Goal: Transaction & Acquisition: Download file/media

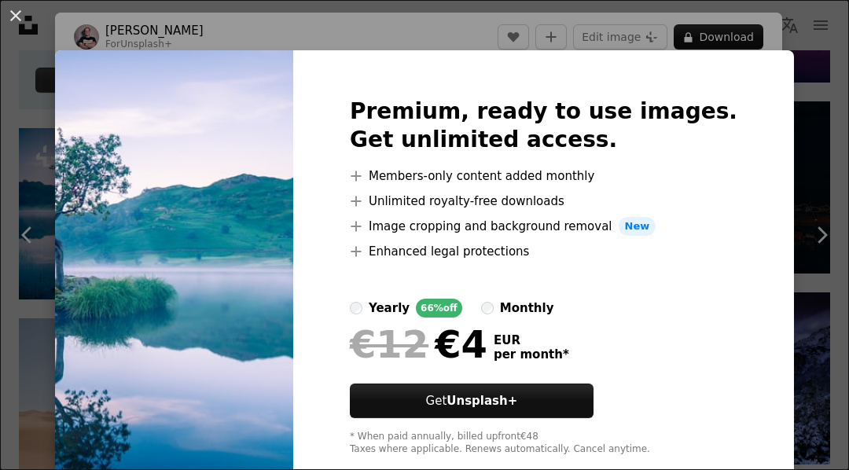
scroll to position [0, 358]
click at [799, 36] on div "An X shape Premium, ready to use images. Get unlimited access. A plus sign Memb…" at bounding box center [424, 235] width 849 height 470
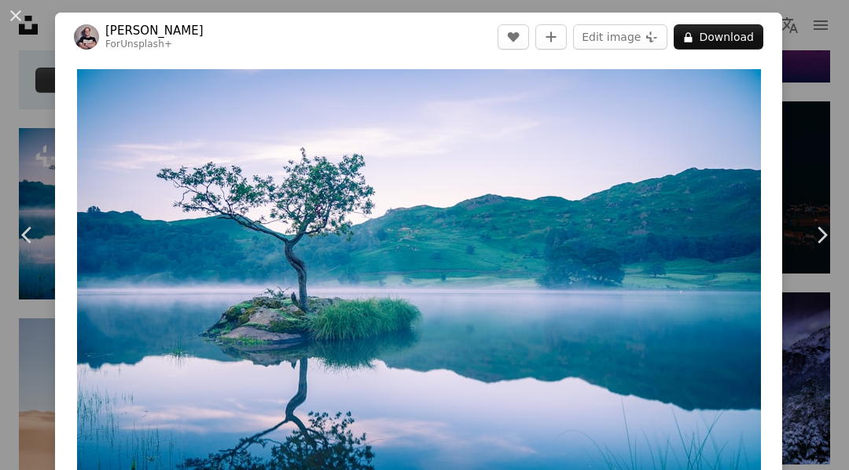
click at [810, 51] on div "An X shape Chevron left Chevron right [PERSON_NAME] For Unsplash+ A heart A plu…" at bounding box center [424, 235] width 849 height 470
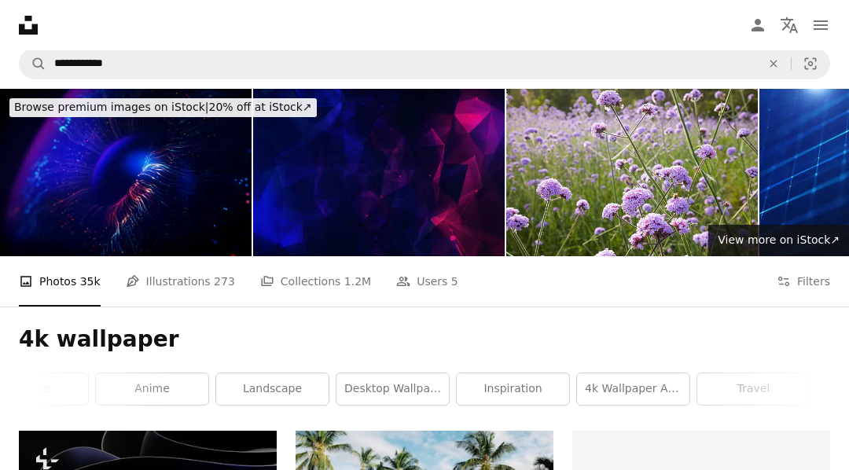
scroll to position [0, 521]
click at [650, 391] on link "4k wallpaper anime" at bounding box center [637, 388] width 112 height 31
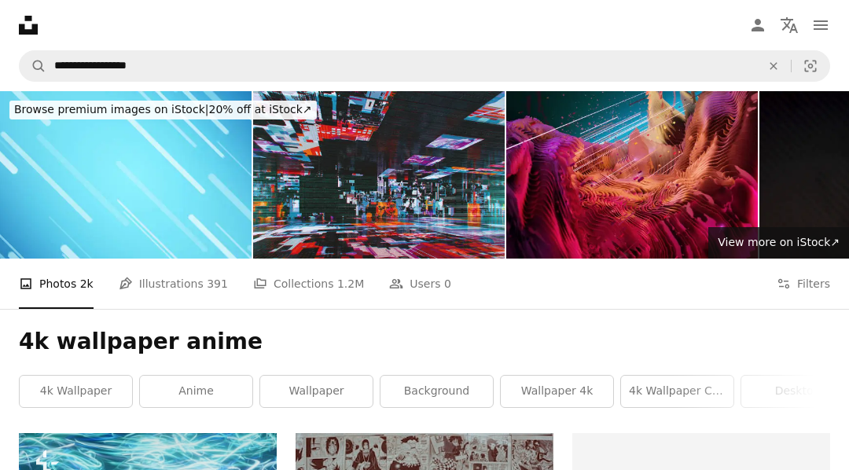
click at [458, 388] on link "background" at bounding box center [436, 391] width 112 height 31
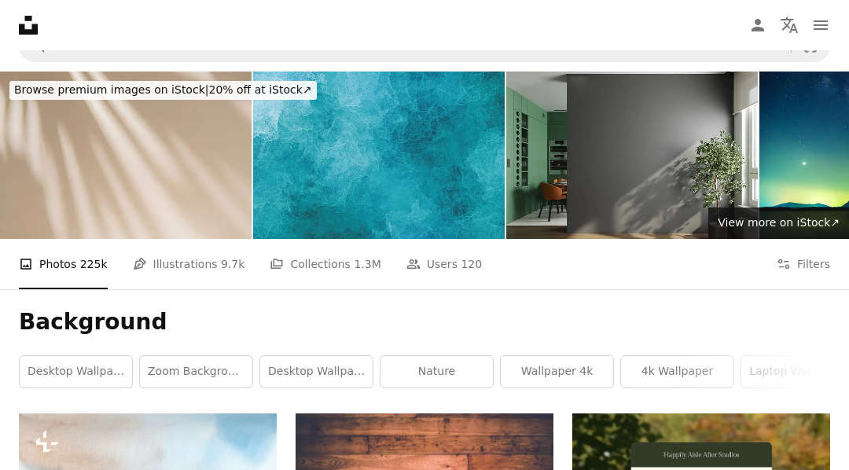
click at [197, 372] on link "zoom background" at bounding box center [196, 371] width 112 height 31
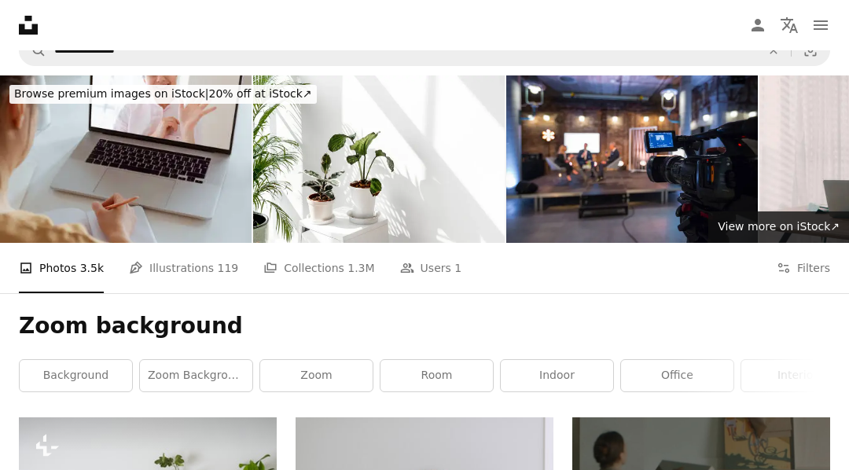
click at [68, 373] on link "background" at bounding box center [76, 375] width 112 height 31
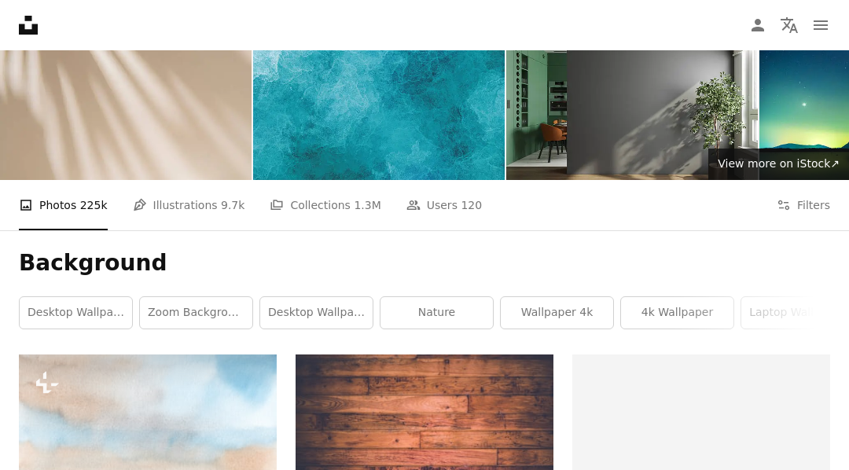
click at [90, 314] on link "desktop wallpapers" at bounding box center [76, 312] width 112 height 31
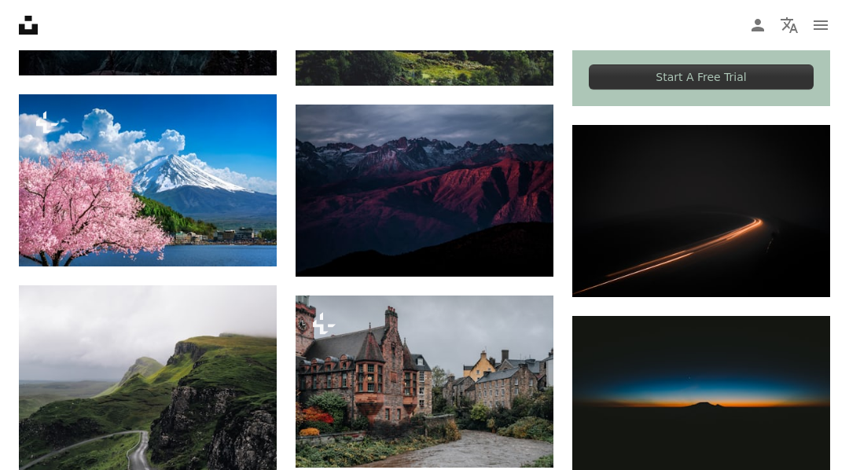
click at [767, 388] on img at bounding box center [701, 401] width 258 height 171
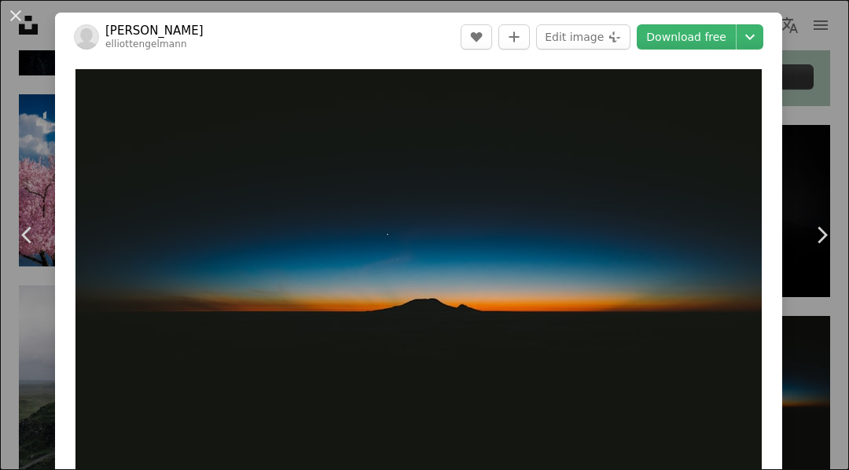
click at [730, 34] on link "Download free" at bounding box center [686, 36] width 99 height 25
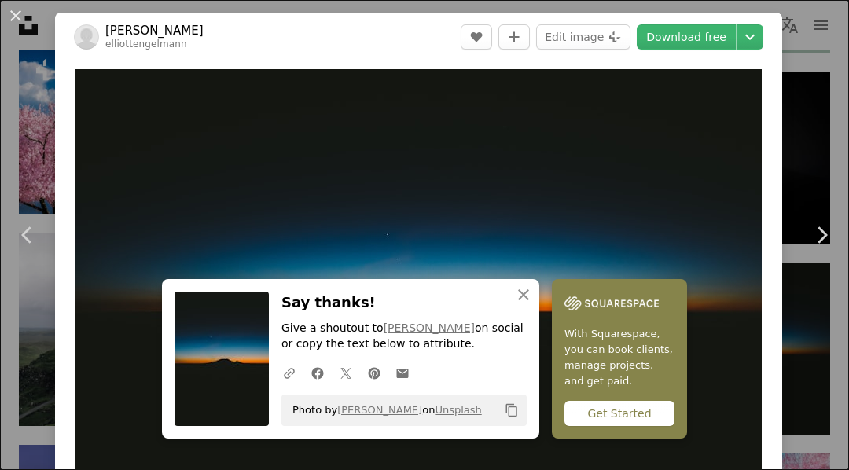
click at [523, 304] on icon "An X shape" at bounding box center [523, 294] width 19 height 19
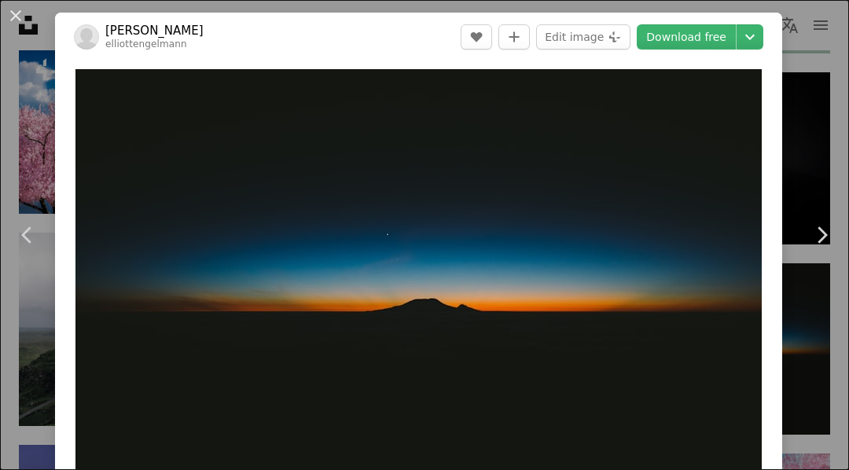
click at [839, 207] on link "Chevron right" at bounding box center [821, 235] width 55 height 151
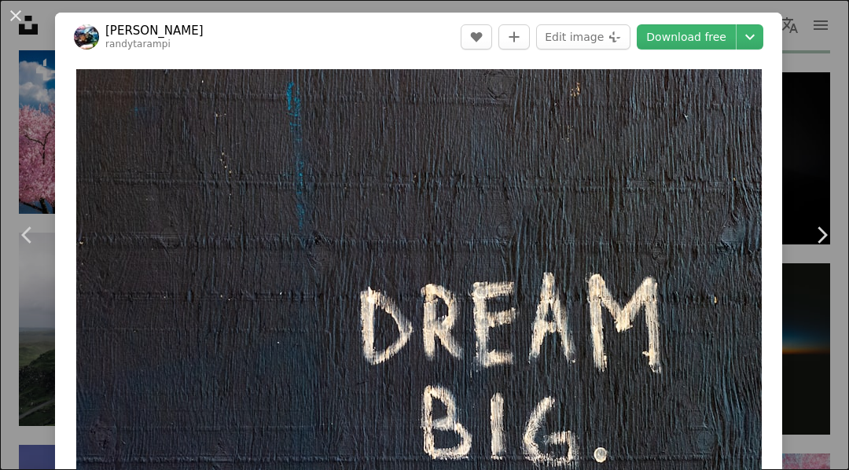
click at [817, 171] on div "An X shape Chevron left Chevron right [PERSON_NAME] randytarampi A heart A plus…" at bounding box center [424, 235] width 849 height 470
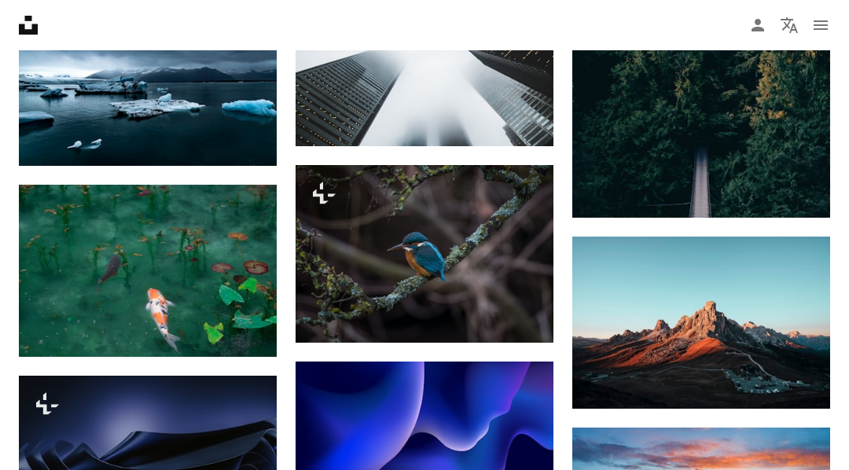
scroll to position [4746, 0]
click at [109, 259] on img at bounding box center [148, 271] width 258 height 172
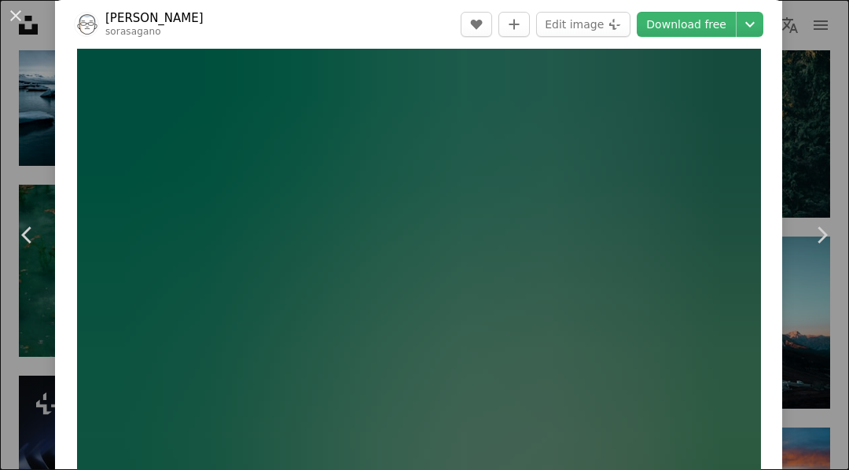
scroll to position [22, 0]
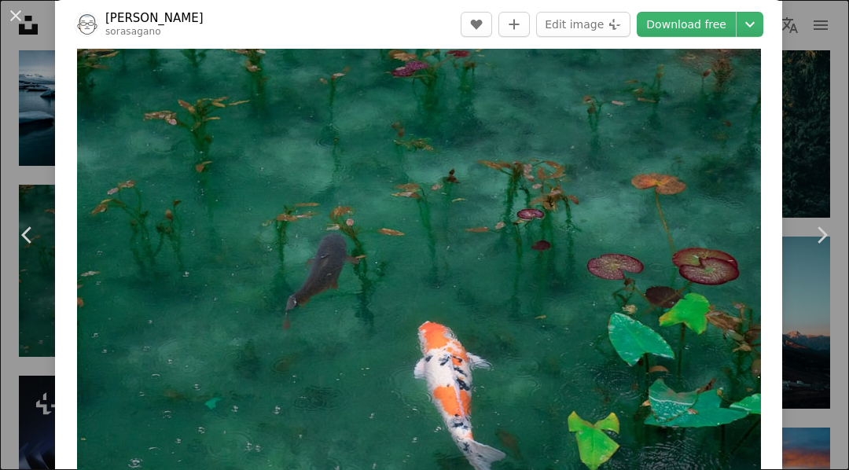
click at [723, 344] on img "Zoom in on this image" at bounding box center [419, 275] width 684 height 456
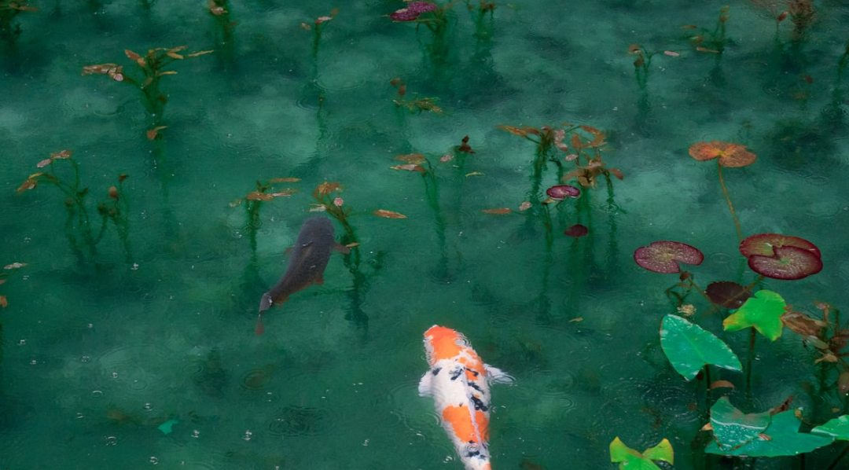
scroll to position [14, 0]
click at [810, 27] on img "Zoom out on this image" at bounding box center [424, 268] width 850 height 567
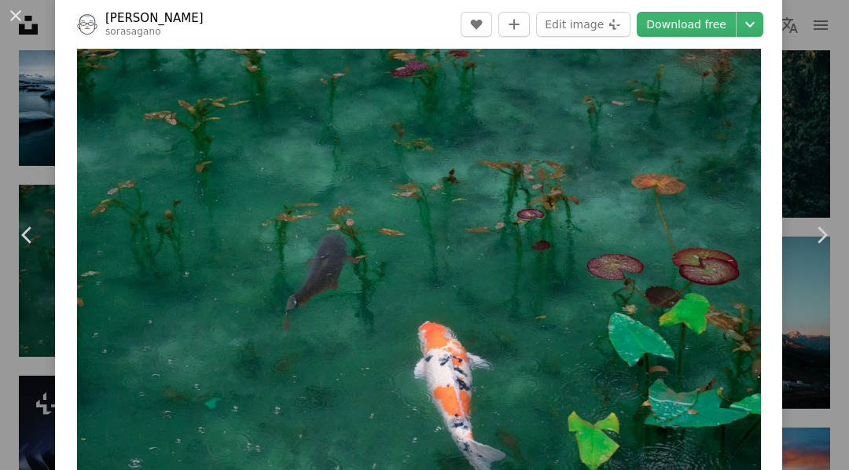
click at [718, 29] on link "Download free" at bounding box center [686, 24] width 99 height 25
click at [762, 33] on icon "Chevron down" at bounding box center [749, 24] width 25 height 19
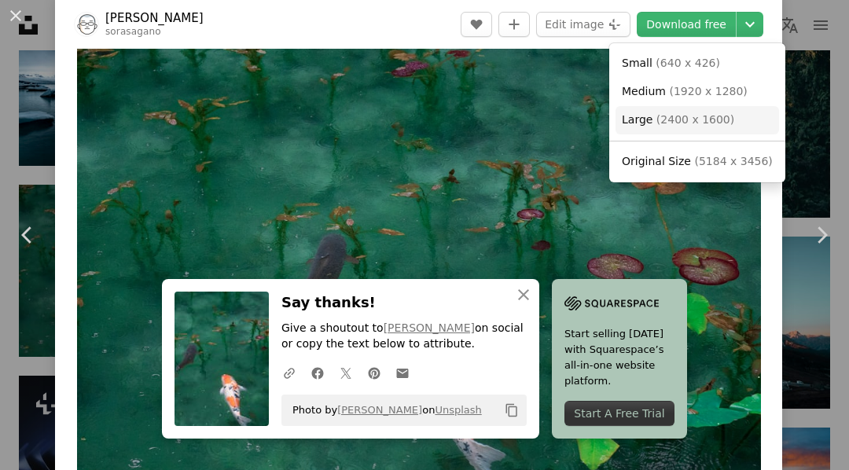
click at [709, 113] on span "( 2400 x 1600 )" at bounding box center [695, 119] width 78 height 13
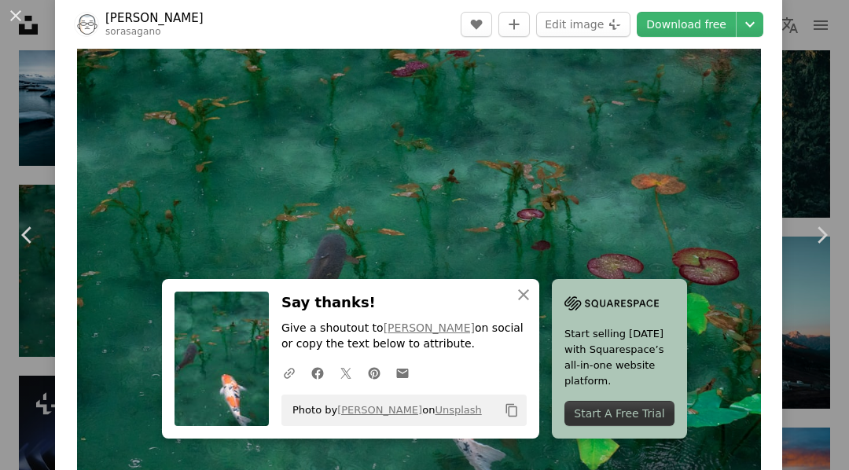
click at [813, 82] on div "An X shape Chevron left Chevron right [PERSON_NAME] sorasagano A heart A plus s…" at bounding box center [424, 235] width 849 height 470
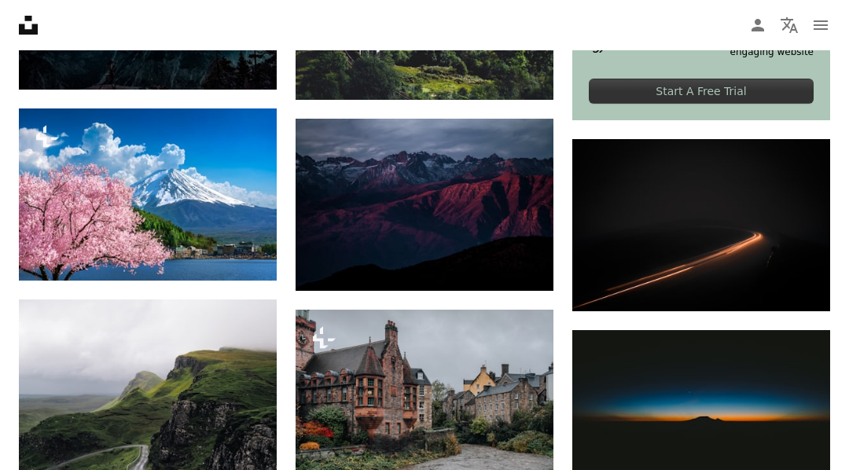
scroll to position [680, 0]
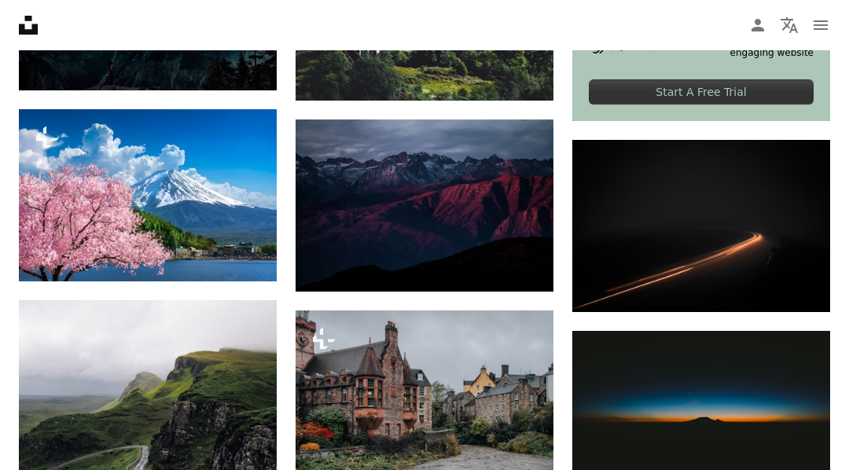
click at [730, 411] on img at bounding box center [701, 416] width 258 height 171
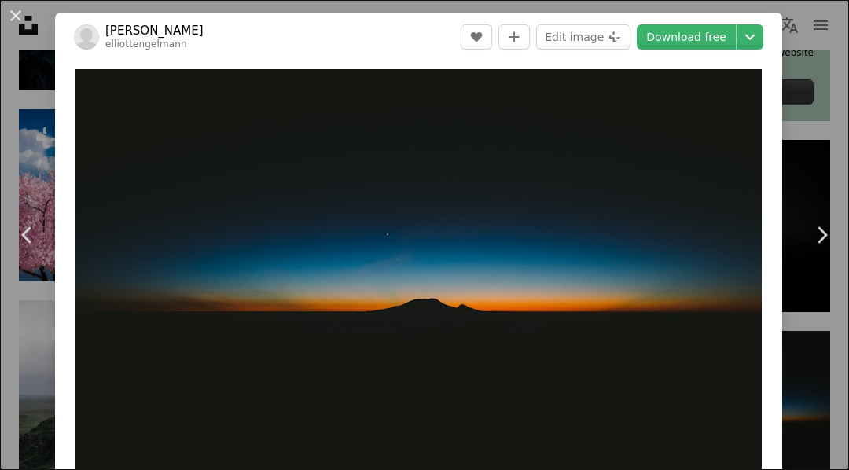
click at [755, 37] on icon "Choose download size" at bounding box center [749, 38] width 9 height 6
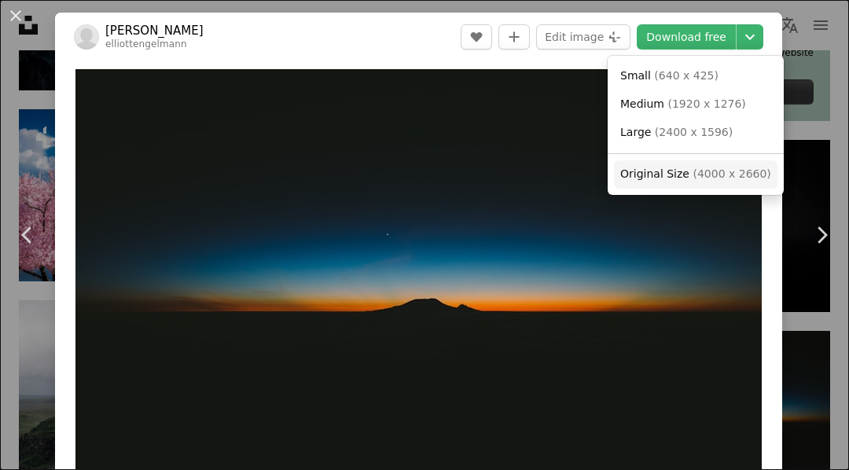
click at [703, 173] on span "( 4000 x 2660 )" at bounding box center [731, 173] width 78 height 13
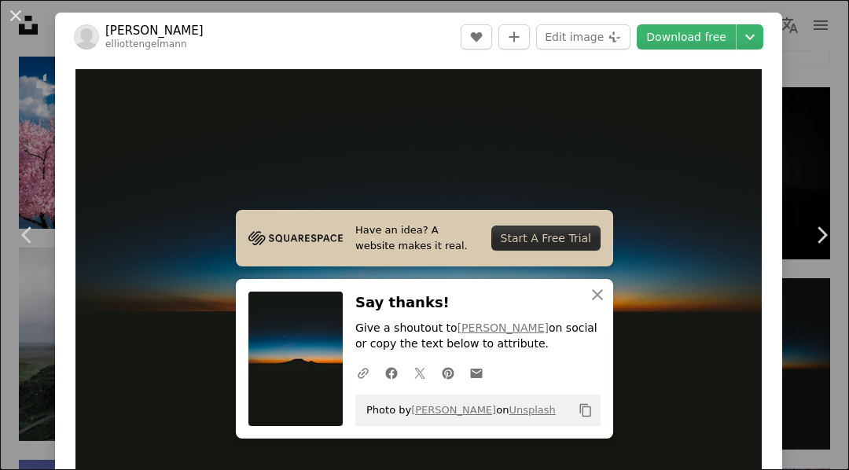
scroll to position [1475, 0]
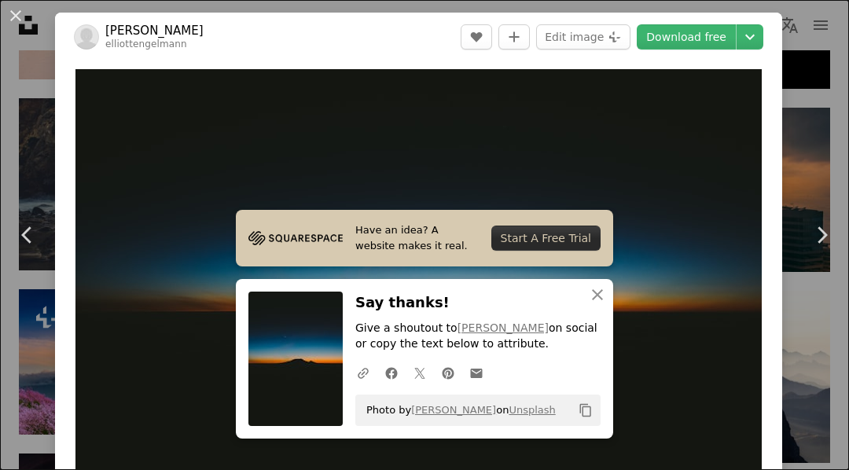
click at [821, 69] on div "An X shape Chevron left Chevron right [PERSON_NAME] A heart A plus sign Edit im…" at bounding box center [424, 235] width 849 height 470
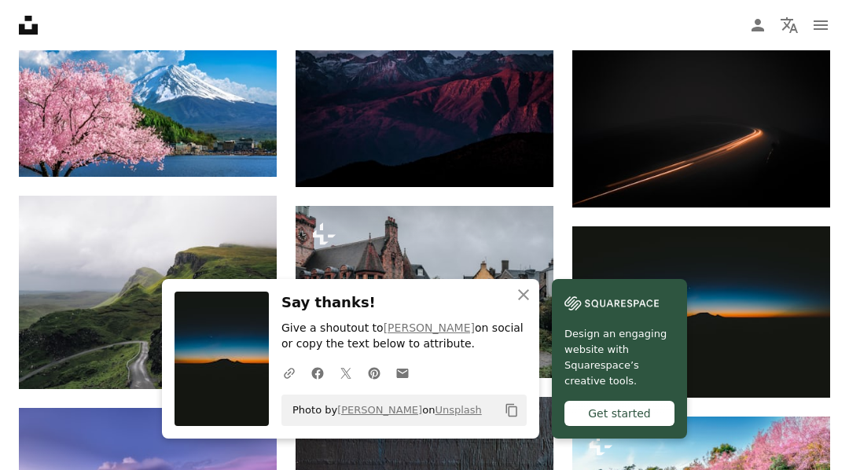
scroll to position [949, 0]
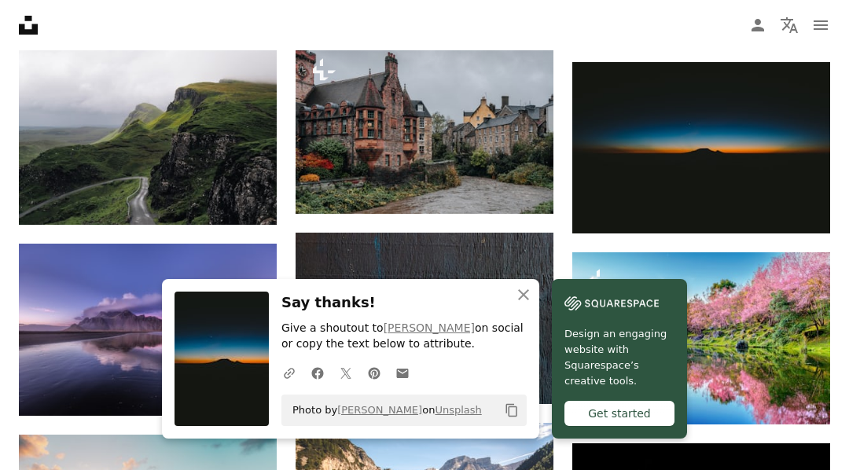
click at [528, 304] on icon "An X shape" at bounding box center [523, 294] width 19 height 19
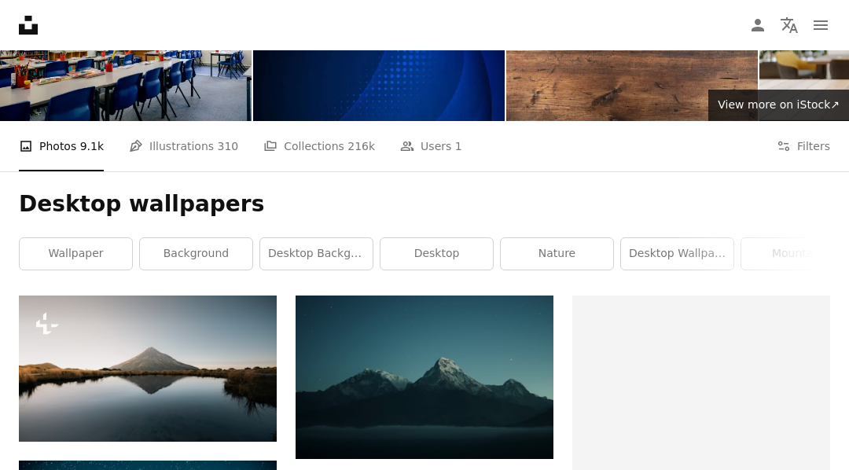
scroll to position [0, 0]
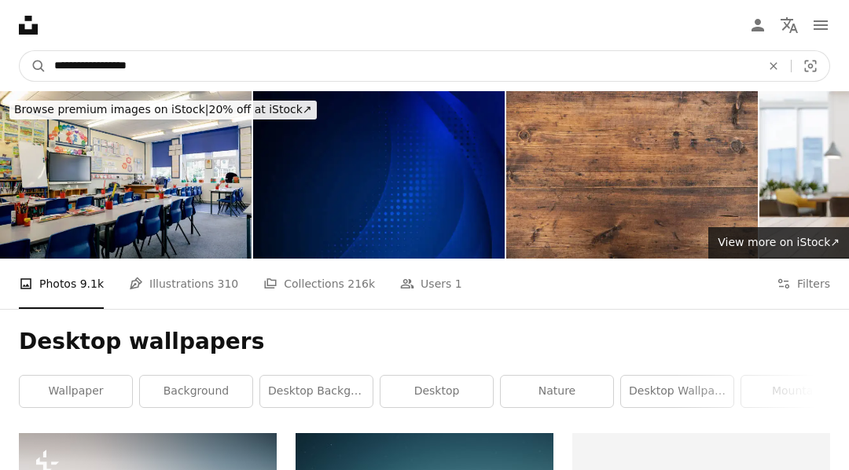
click at [477, 71] on input "**********" at bounding box center [401, 66] width 710 height 30
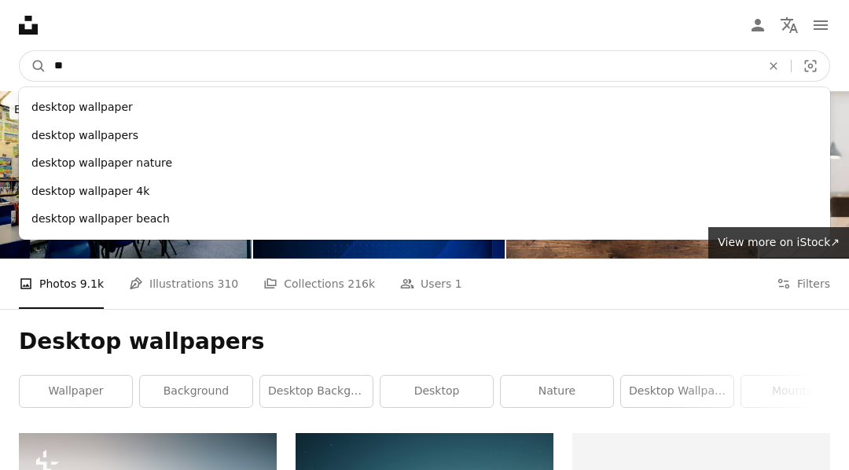
type input "*"
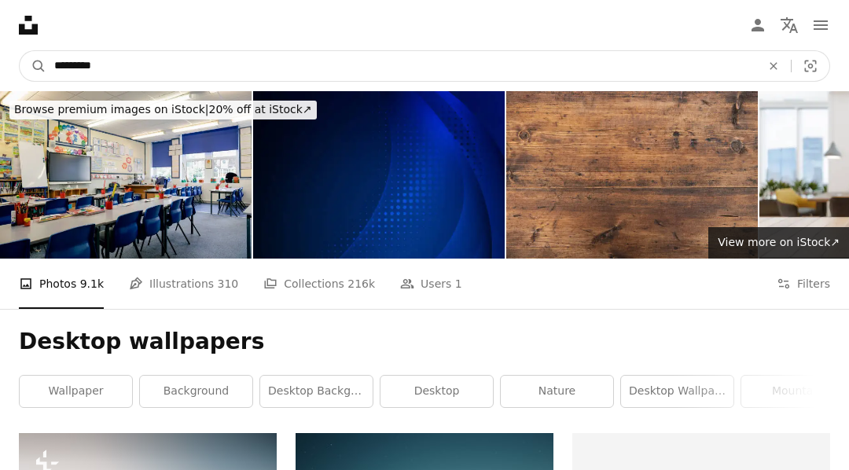
type input "*********"
click at [33, 66] on button "A magnifying glass" at bounding box center [33, 66] width 27 height 30
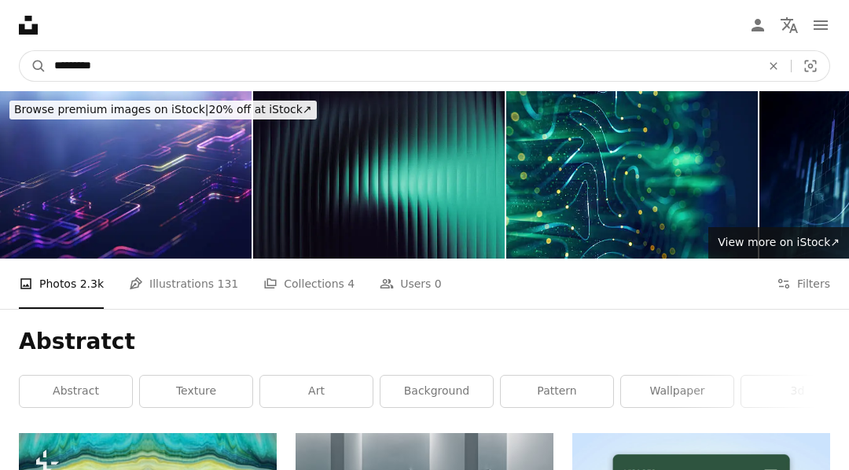
click at [272, 72] on input "*********" at bounding box center [401, 66] width 710 height 30
type input "**********"
click at [33, 66] on button "A magnifying glass" at bounding box center [33, 66] width 27 height 30
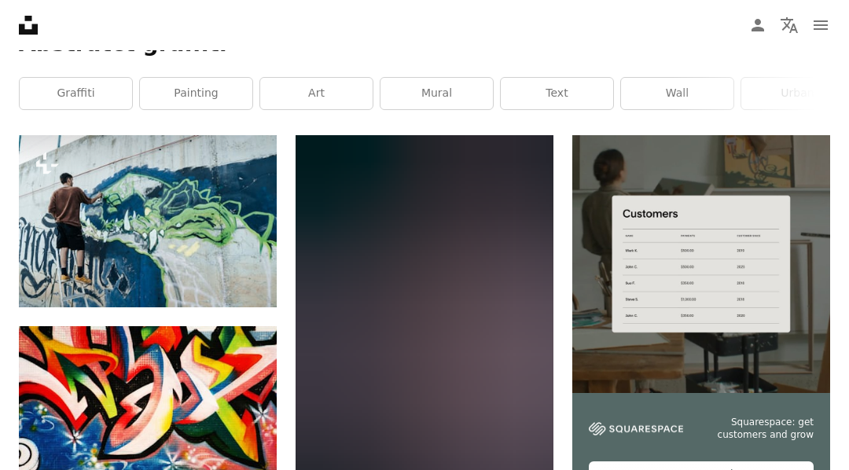
scroll to position [318, 0]
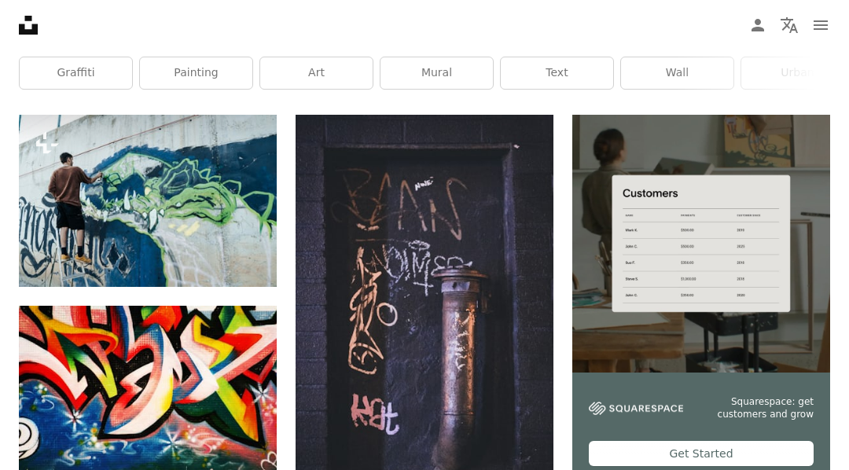
click at [101, 380] on img at bounding box center [148, 392] width 258 height 172
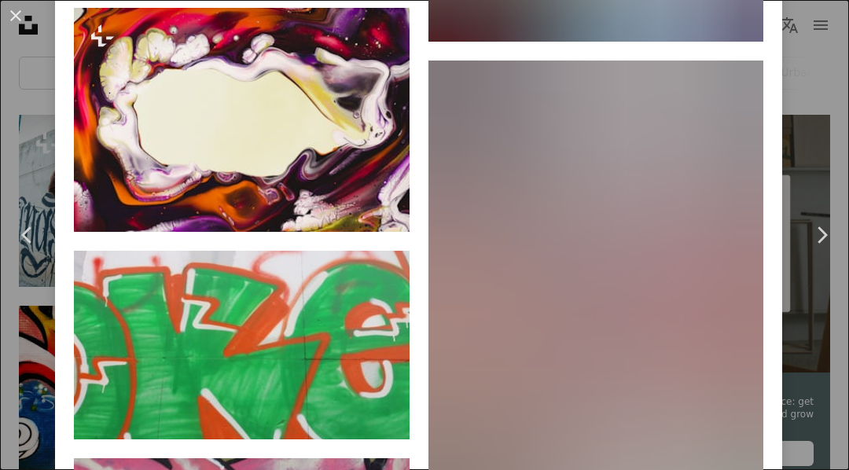
scroll to position [1808, 0]
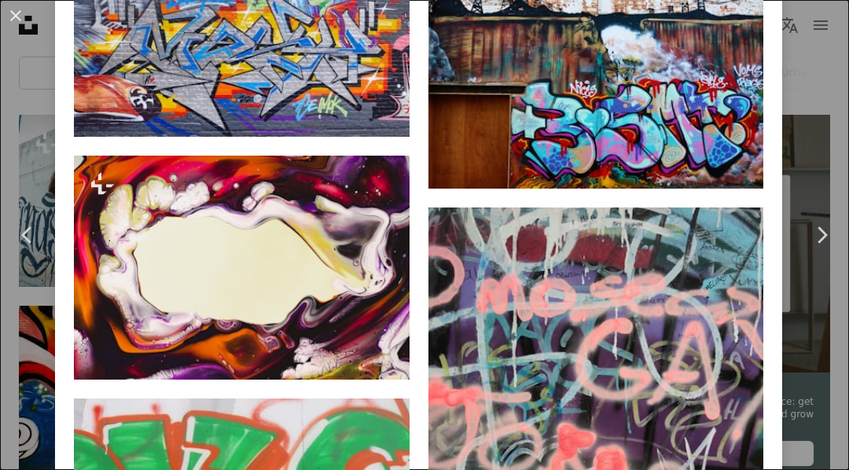
click at [819, 402] on div "An X shape Chevron left Chevron right [PERSON_NAME] Available for hire A checkm…" at bounding box center [424, 235] width 849 height 470
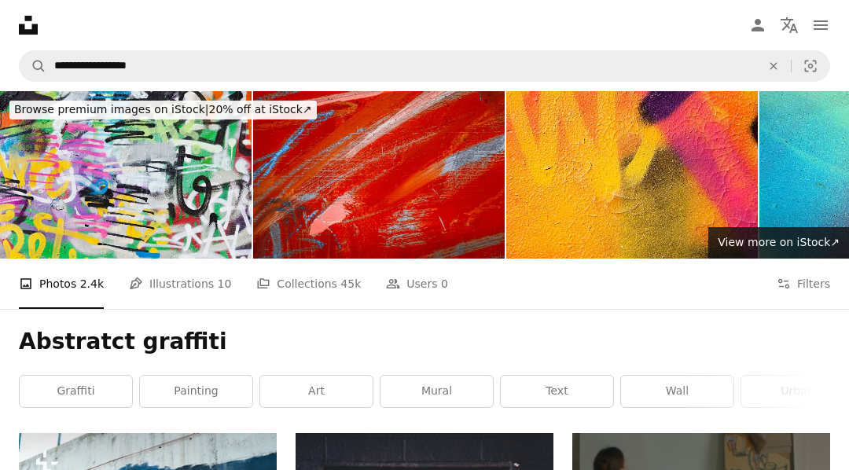
click at [337, 383] on link "art" at bounding box center [316, 391] width 112 height 31
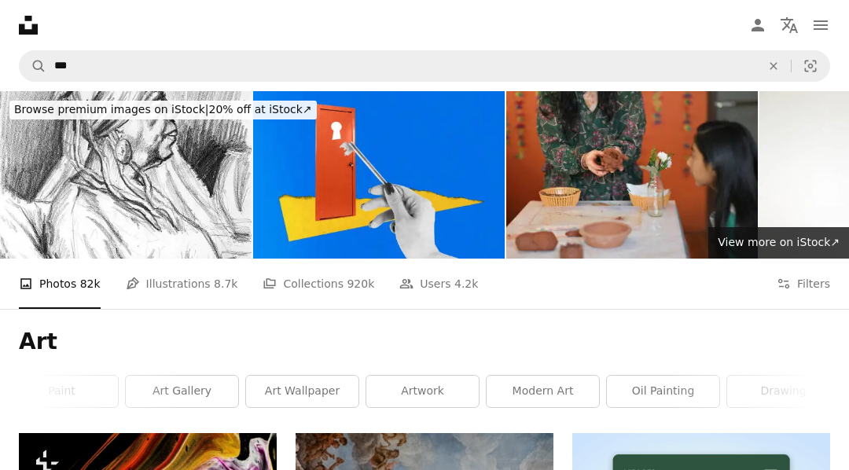
scroll to position [0, 616]
click at [335, 400] on link "art wallpaper" at bounding box center [301, 391] width 112 height 31
